Goal: Task Accomplishment & Management: Complete application form

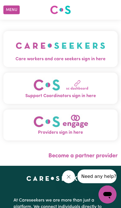
click at [83, 52] on img "Care workers and care seekers sign in here" at bounding box center [61, 45] width 90 height 20
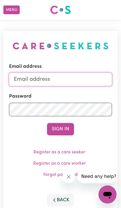
click at [63, 80] on input "Email address" at bounding box center [60, 80] width 103 height 14
type input "[PERSON_NAME][EMAIL_ADDRESS][DOMAIN_NAME]"
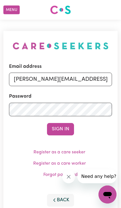
click at [61, 129] on button "Sign In" at bounding box center [60, 129] width 27 height 12
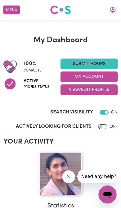
click at [14, 10] on button "Menu" at bounding box center [11, 10] width 16 height 9
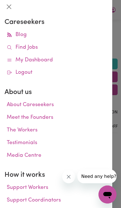
click at [27, 47] on link "Find Jobs" at bounding box center [56, 47] width 103 height 13
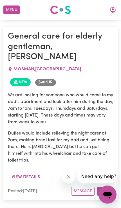
scroll to position [462, 0]
click at [29, 172] on button "View details" at bounding box center [26, 177] width 36 height 11
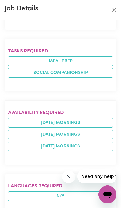
scroll to position [278, 0]
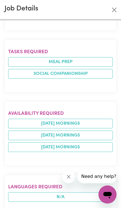
click at [117, 9] on button "Close" at bounding box center [114, 9] width 9 height 9
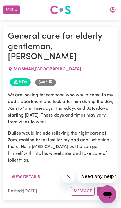
click at [106, 187] on button "Apply" at bounding box center [105, 191] width 16 height 9
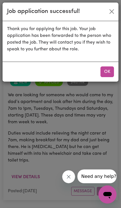
click at [108, 91] on div "Job application successful! Thank you for applying for this job. Your job appli…" at bounding box center [60, 104] width 121 height 208
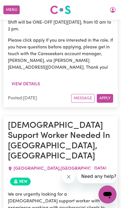
scroll to position [2679, 0]
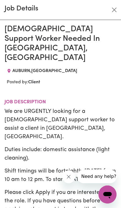
scroll to position [0, 0]
click at [115, 11] on button "Close" at bounding box center [114, 9] width 9 height 9
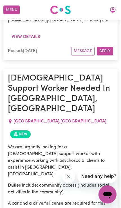
scroll to position [2723, 0]
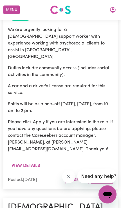
scroll to position [2862, 0]
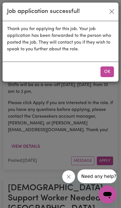
click at [108, 73] on button "OK" at bounding box center [107, 71] width 14 height 11
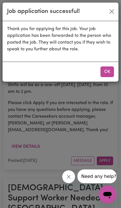
click at [110, 72] on button "OK" at bounding box center [107, 71] width 14 height 11
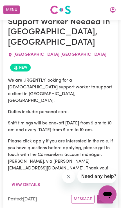
scroll to position [4435, 0]
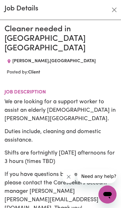
scroll to position [0, 0]
click at [115, 8] on button "Close" at bounding box center [114, 9] width 9 height 9
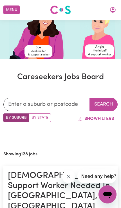
scroll to position [76, 0]
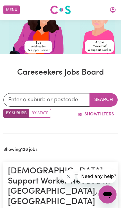
click at [97, 113] on span "Show" at bounding box center [90, 114] width 13 height 5
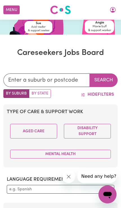
scroll to position [96, 0]
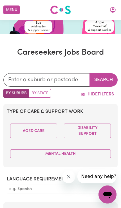
click at [43, 130] on button "Aged Care" at bounding box center [33, 131] width 47 height 15
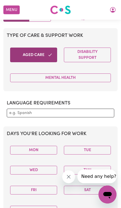
scroll to position [175, 0]
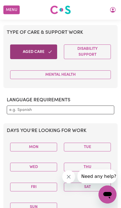
click at [73, 76] on button "Mental Health" at bounding box center [60, 74] width 101 height 9
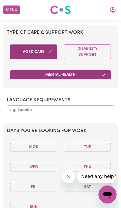
click at [53, 111] on input "text" at bounding box center [60, 110] width 102 height 6
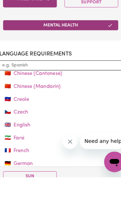
scroll to position [51, 0]
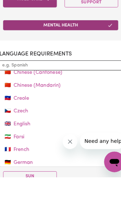
click at [21, 156] on link "🇬🇧 English" at bounding box center [60, 161] width 107 height 11
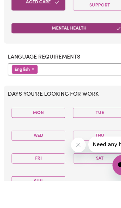
click at [56, 107] on input "text" at bounding box center [73, 110] width 78 height 6
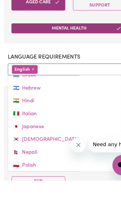
scroll to position [133, 0]
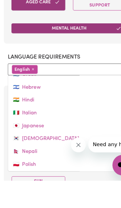
click at [38, 132] on link "🇮🇳 Hindi" at bounding box center [60, 137] width 107 height 11
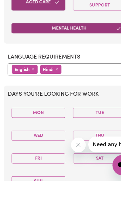
click at [61, 107] on input "text" at bounding box center [83, 110] width 57 height 6
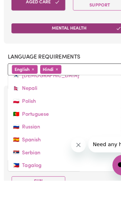
scroll to position [174, 0]
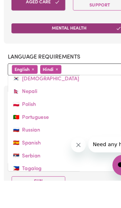
click at [31, 125] on link "🇳🇵 Nepali" at bounding box center [60, 130] width 107 height 11
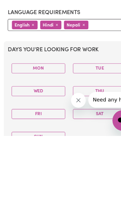
scroll to position [177, 0]
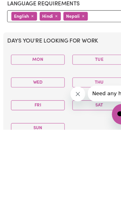
click at [37, 142] on button "Mon" at bounding box center [33, 146] width 47 height 9
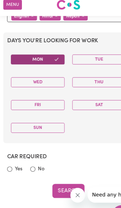
click at [89, 53] on button "Tue" at bounding box center [87, 57] width 47 height 9
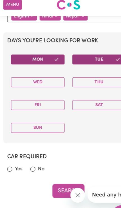
click at [43, 73] on button "Wed" at bounding box center [33, 77] width 47 height 9
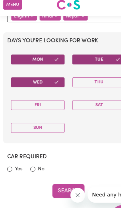
click at [83, 73] on button "Thu" at bounding box center [87, 77] width 47 height 9
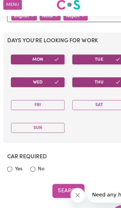
click at [40, 93] on button "Fri" at bounding box center [33, 97] width 47 height 9
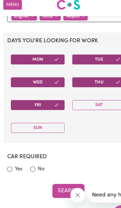
click at [88, 93] on button "Sat" at bounding box center [87, 97] width 47 height 9
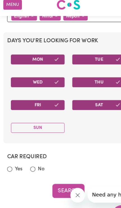
click at [40, 113] on button "Sun" at bounding box center [33, 117] width 47 height 9
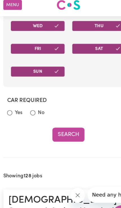
scroll to position [317, 0]
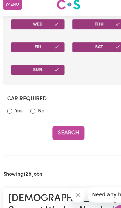
click at [30, 101] on input "No" at bounding box center [29, 103] width 5 height 5
radio input "true"
click at [58, 117] on button "Search" at bounding box center [60, 122] width 28 height 12
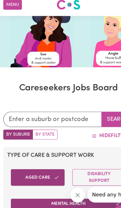
scroll to position [66, 0]
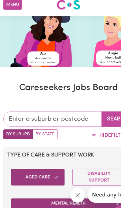
click at [41, 105] on input "text" at bounding box center [46, 110] width 86 height 14
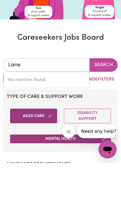
type input "Lane"
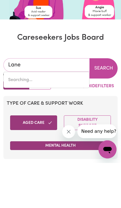
type input "[STREET_ADDRESS]"
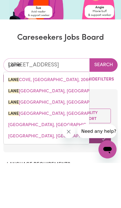
click at [66, 103] on input "Lane" at bounding box center [46, 110] width 86 height 14
type input "Lane"
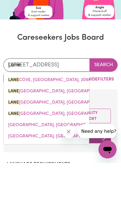
click at [102, 103] on button "Search" at bounding box center [104, 110] width 28 height 14
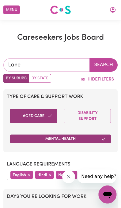
click at [43, 69] on input "Lane" at bounding box center [46, 65] width 86 height 14
type input "[STREET_ADDRESS]"
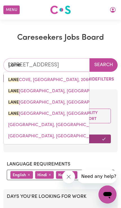
click at [66, 79] on span "[STREET_ADDRESS]" at bounding box center [49, 80] width 83 height 5
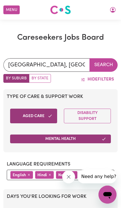
click at [103, 63] on button "Search" at bounding box center [104, 65] width 28 height 14
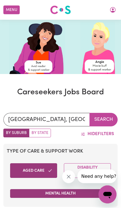
scroll to position [63, 0]
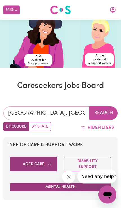
click at [80, 113] on input "[GEOGRAPHIC_DATA], [GEOGRAPHIC_DATA]" at bounding box center [46, 113] width 86 height 14
type input "[STREET_ADDRESS]"
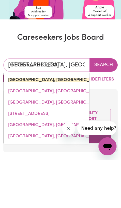
type input "[GEOGRAPHIC_DATA], [GEOGRAPHIC_DATA]"
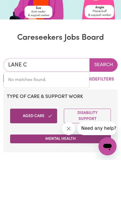
type input "LANE"
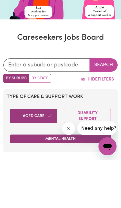
click at [40, 122] on label "By State" at bounding box center [40, 126] width 22 height 9
click at [7, 122] on input "By State" at bounding box center [5, 124] width 4 height 4
radio input "true"
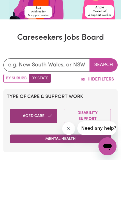
scroll to position [111, 0]
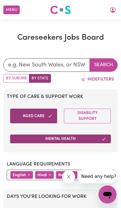
click at [100, 65] on button "Search" at bounding box center [104, 65] width 28 height 14
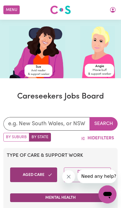
scroll to position [53, 0]
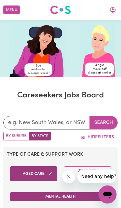
click at [17, 137] on label "By Suburb" at bounding box center [16, 136] width 26 height 9
click at [7, 135] on input "By Suburb" at bounding box center [5, 134] width 4 height 4
radio input "true"
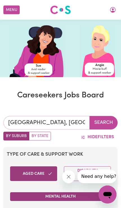
click at [75, 122] on input "[GEOGRAPHIC_DATA], [GEOGRAPHIC_DATA]" at bounding box center [46, 123] width 86 height 14
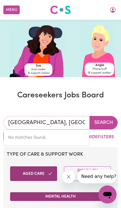
scroll to position [53, 0]
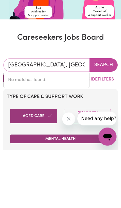
click at [84, 116] on input "[GEOGRAPHIC_DATA], [GEOGRAPHIC_DATA]" at bounding box center [46, 123] width 86 height 14
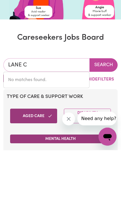
type input "LANE"
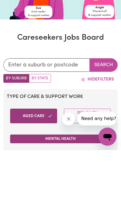
click at [88, 135] on span "Hide" at bounding box center [93, 137] width 10 height 5
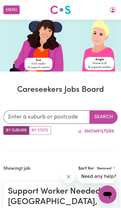
scroll to position [0, 0]
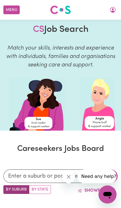
click at [12, 9] on button "Menu" at bounding box center [11, 10] width 16 height 9
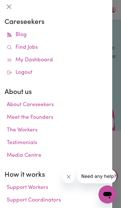
click at [28, 60] on link "My Dashboard" at bounding box center [56, 60] width 103 height 13
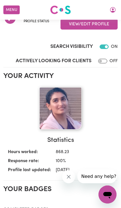
scroll to position [65, 0]
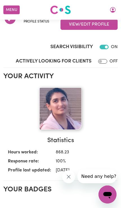
click at [107, 62] on input "Actively Looking for Clients" at bounding box center [102, 61] width 9 height 5
checkbox input "true"
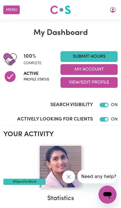
scroll to position [0, 0]
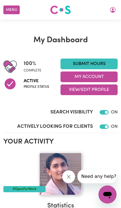
click at [11, 9] on button "Menu" at bounding box center [11, 10] width 16 height 9
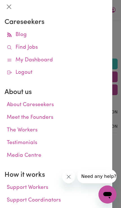
click at [19, 115] on link "Meet the Founders" at bounding box center [56, 117] width 103 height 13
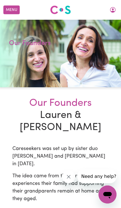
click at [12, 11] on button "Menu" at bounding box center [11, 10] width 16 height 9
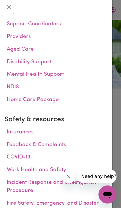
scroll to position [180, 0]
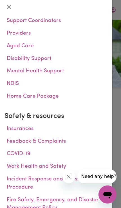
click at [26, 92] on link "Home Care Package" at bounding box center [56, 96] width 103 height 13
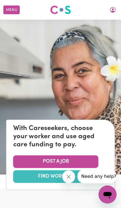
click at [8, 7] on button "Menu" at bounding box center [11, 10] width 16 height 9
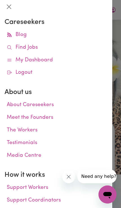
click at [30, 49] on link "Find Jobs" at bounding box center [56, 47] width 103 height 13
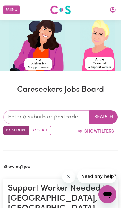
click at [77, 115] on input "text" at bounding box center [46, 117] width 86 height 14
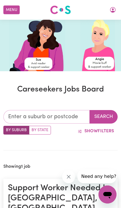
scroll to position [59, 0]
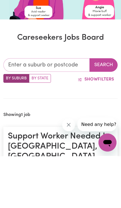
type input "2140"
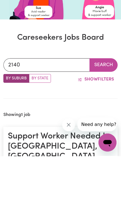
scroll to position [111, 0]
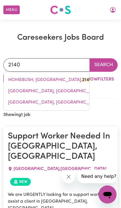
click at [33, 103] on span "[GEOGRAPHIC_DATA], [GEOGRAPHIC_DATA], 2140" at bounding box center [60, 102] width 104 height 5
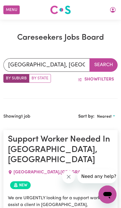
click at [103, 62] on button "Search" at bounding box center [104, 65] width 28 height 14
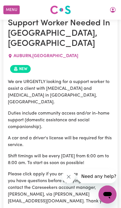
scroll to position [449, 0]
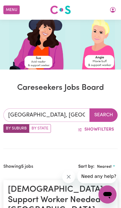
click at [76, 115] on input "[GEOGRAPHIC_DATA], [GEOGRAPHIC_DATA]" at bounding box center [46, 115] width 86 height 14
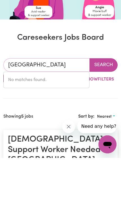
click at [41, 108] on input "[GEOGRAPHIC_DATA]" at bounding box center [46, 115] width 86 height 14
type input "W"
type input "Nigh"
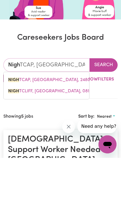
type input "NighTCAP, [GEOGRAPHIC_DATA], 2480"
type input "Night"
type input "NightCAP, [GEOGRAPHIC_DATA], 2480"
type input "Night"
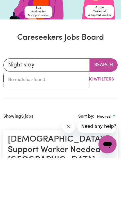
click at [102, 108] on button "Search" at bounding box center [104, 115] width 28 height 14
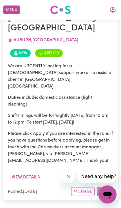
scroll to position [255, 0]
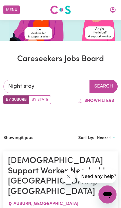
click at [68, 86] on input "Night stay" at bounding box center [46, 87] width 86 height 14
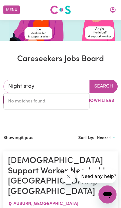
scroll to position [90, 0]
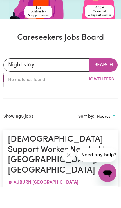
click at [102, 96] on button "Show Filters" at bounding box center [96, 101] width 44 height 11
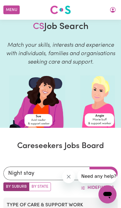
scroll to position [0, 0]
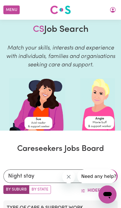
click at [15, 10] on button "Menu" at bounding box center [11, 10] width 16 height 9
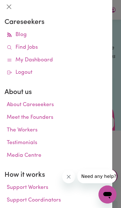
click at [29, 47] on link "Find Jobs" at bounding box center [56, 47] width 103 height 13
click at [61, 47] on link "Find Jobs" at bounding box center [56, 47] width 103 height 13
click at [37, 45] on link "Find Jobs" at bounding box center [56, 47] width 103 height 13
click at [10, 3] on button "Close" at bounding box center [9, 6] width 9 height 9
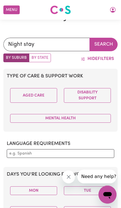
scroll to position [122, 0]
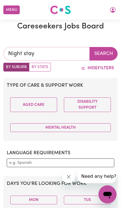
click at [45, 53] on input "Night stay" at bounding box center [46, 54] width 86 height 14
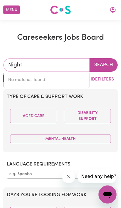
type input "Night"
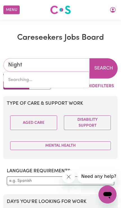
type input "NightCAP, [GEOGRAPHIC_DATA], 2480"
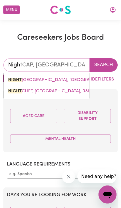
type input "Nigh"
type input "NighTCAP, [GEOGRAPHIC_DATA], 2480"
type input "Nig"
type input "NigHTCAP, [GEOGRAPHIC_DATA], 2480"
type input "Ni"
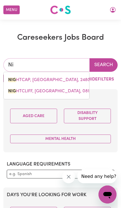
type input "N"
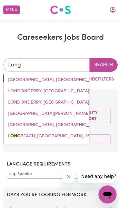
type input "Longu"
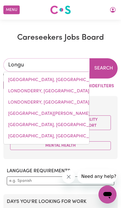
type input "[GEOGRAPHIC_DATA], [GEOGRAPHIC_DATA], 2066"
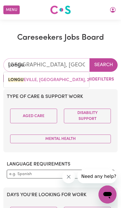
click at [42, 78] on span "LONGU EVILLE, [GEOGRAPHIC_DATA], 2066" at bounding box center [52, 80] width 89 height 5
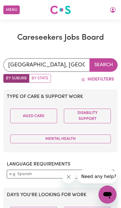
click at [102, 64] on button "Search" at bounding box center [104, 65] width 28 height 14
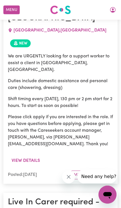
scroll to position [505, 0]
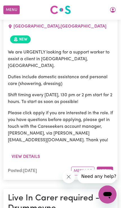
click at [107, 167] on button "Apply" at bounding box center [105, 171] width 16 height 9
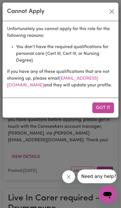
click at [105, 113] on button "Got it" at bounding box center [103, 107] width 22 height 11
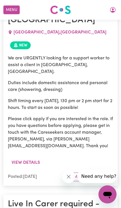
scroll to position [506, 0]
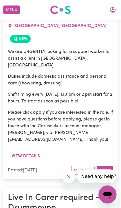
click at [107, 166] on button "Apply" at bounding box center [105, 170] width 16 height 9
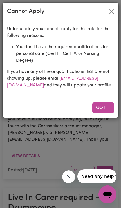
click at [105, 113] on button "Got it" at bounding box center [103, 107] width 22 height 11
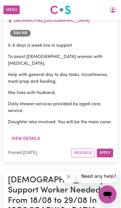
scroll to position [705, 0]
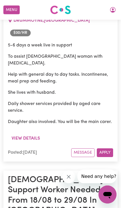
click at [24, 133] on button "View details" at bounding box center [26, 138] width 36 height 11
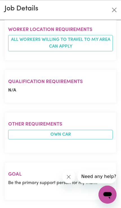
scroll to position [804, 0]
click at [70, 177] on icon "Close message from company" at bounding box center [68, 176] width 5 height 5
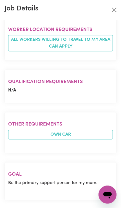
scroll to position [749, 0]
click at [28, 139] on li "Own Car" at bounding box center [60, 135] width 105 height 10
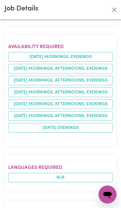
scroll to position [406, 0]
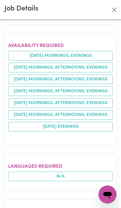
click at [61, 120] on li "[DATE] mornings, afternoons, evenings" at bounding box center [60, 115] width 105 height 10
click at [67, 108] on li "[DATE] mornings, afternoons, evenings" at bounding box center [60, 103] width 105 height 10
